Goal: Answer question/provide support

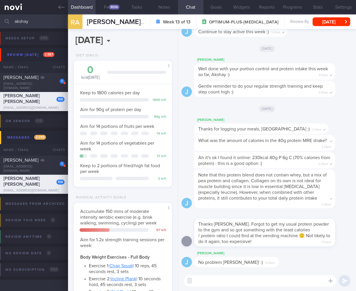
select select "7"
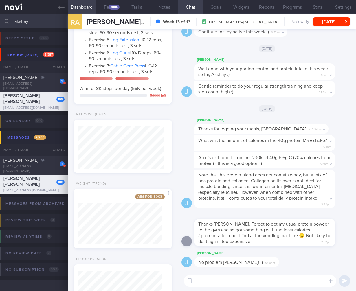
drag, startPoint x: 31, startPoint y: 21, endPoint x: 1, endPoint y: 20, distance: 29.8
click at [19, 20] on input "akshay" at bounding box center [178, 21] width 356 height 14
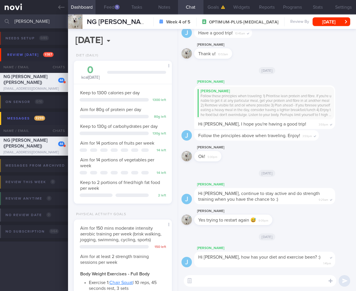
select select "7"
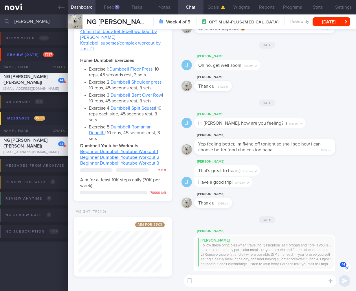
scroll to position [-209, 0]
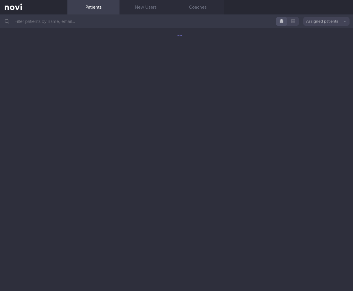
click at [159, 25] on input "text" at bounding box center [176, 21] width 353 height 14
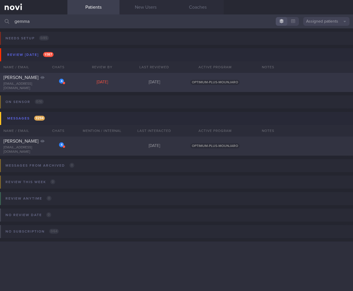
type input "gemma"
click at [85, 80] on div "[DATE]" at bounding box center [102, 82] width 52 height 5
select select "5"
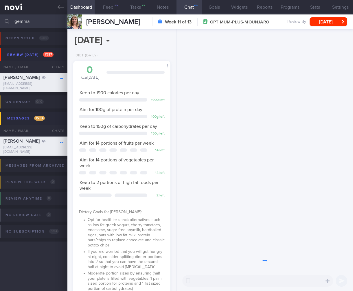
scroll to position [289518, 289485]
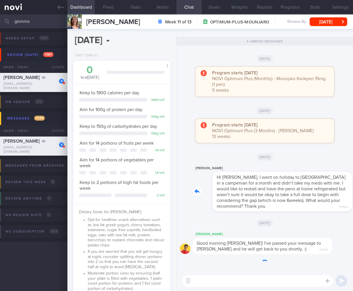
drag, startPoint x: 282, startPoint y: 210, endPoint x: 313, endPoint y: 209, distance: 31.0
click at [313, 209] on div "[PERSON_NAME] Hi [PERSON_NAME], I went on holiday to [GEOGRAPHIC_DATA] in a cam…" at bounding box center [271, 188] width 157 height 46
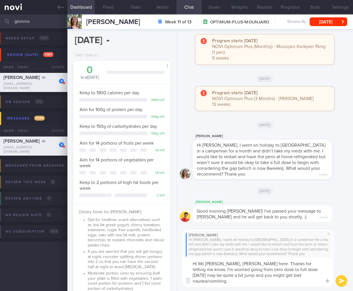
scroll to position [0, 0]
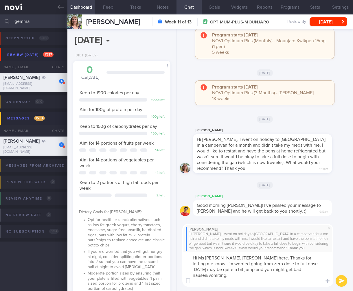
type textarea "Hi Ms [PERSON_NAME], [PERSON_NAME] here. Thanks for letting me know. I'm worrie…"
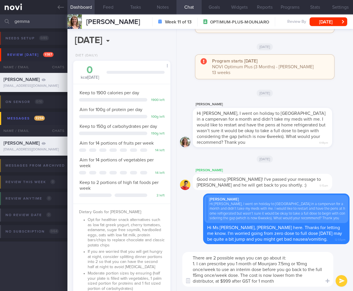
type textarea "There are 2 possible ways you can go about it: 1. I can prescribe you 1 month o…"
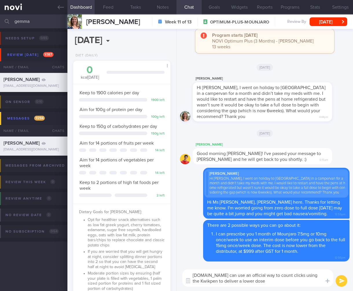
click at [320, 274] on textarea "[DOMAIN_NAME] can use an official way to count clicks using the Kwikpen to deli…" at bounding box center [257, 278] width 151 height 17
click at [229, 275] on textarea "[DOMAIN_NAME] can use an official way to count clicks using the Kwikpen 15mg pe…" at bounding box center [257, 278] width 151 height 17
type textarea "[DOMAIN_NAME] can use an unofficial way to count clicks using the Kwikpen 15mg …"
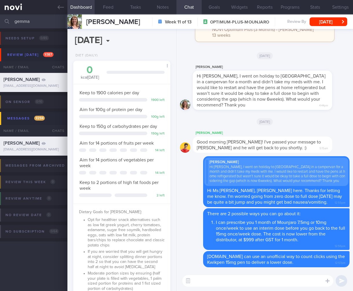
click at [242, 276] on textarea at bounding box center [257, 281] width 151 height 12
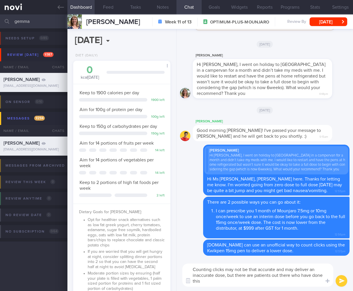
type textarea "Counting clicks may not be that accurate and may deliver an inaccurate dose, bu…"
